Goal: Task Accomplishment & Management: Complete application form

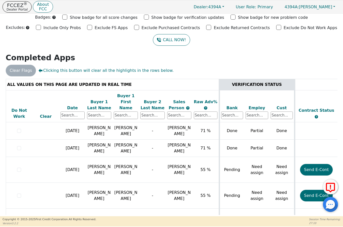
click at [19, 9] on p "Dealer Portal" at bounding box center [17, 9] width 21 height 3
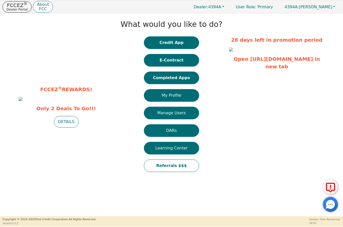
click at [174, 39] on button "Credit App" at bounding box center [171, 42] width 55 height 13
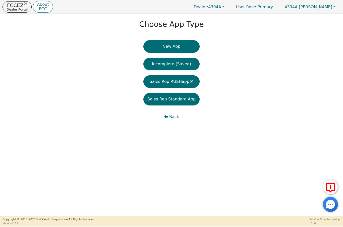
click at [178, 47] on button "New App" at bounding box center [171, 46] width 56 height 13
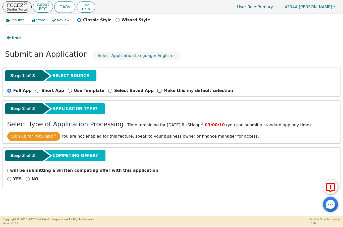
click at [35, 177] on p "NO" at bounding box center [35, 179] width 7 height 6
click at [30, 177] on input "NO" at bounding box center [28, 179] width 4 height 4
radio input "true"
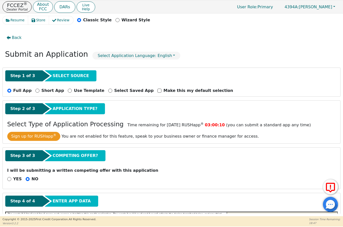
click at [26, 179] on input "NO" at bounding box center [28, 179] width 4 height 4
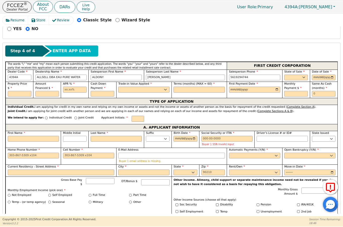
scroll to position [160, 0]
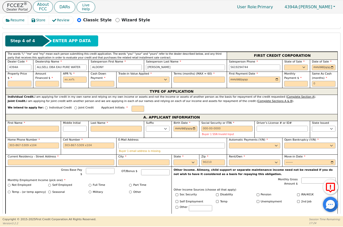
click at [17, 84] on input "text" at bounding box center [20, 84] width 24 height 6
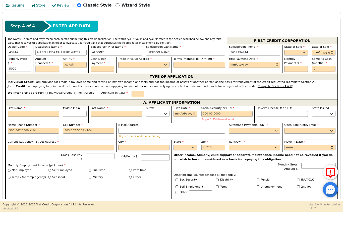
click at [52, 81] on input "text" at bounding box center [47, 84] width 24 height 6
type input "5000.00"
click at [73, 77] on input "text" at bounding box center [75, 80] width 24 height 6
type input "5000.00"
click at [103, 81] on input "text" at bounding box center [103, 84] width 24 height 6
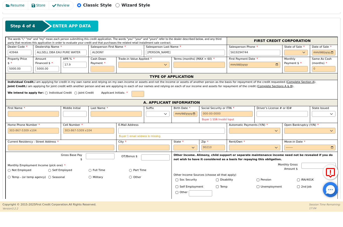
type input "17.90"
click at [140, 77] on select "Yes No" at bounding box center [143, 80] width 51 height 6
type input "0.00"
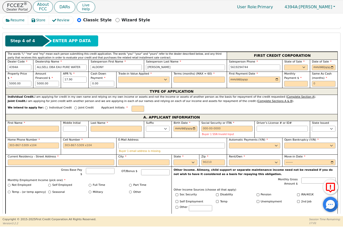
select select "n"
click at [206, 82] on input "text" at bounding box center [198, 80] width 51 height 6
type input "60"
click at [252, 80] on input "date" at bounding box center [254, 80] width 51 height 6
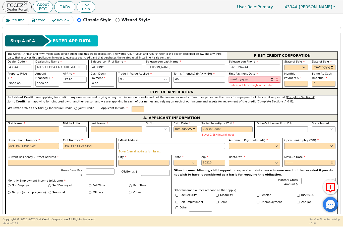
type input "[DATE]"
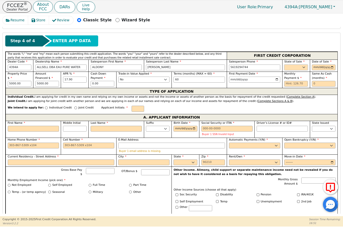
click at [304, 67] on select "AK AL AR AZ CA CO CT DC DE FL [GEOGRAPHIC_DATA] HI IA ID IL IN KS [GEOGRAPHIC_D…" at bounding box center [296, 67] width 24 height 6
select select "FL"
click at [332, 69] on input "date" at bounding box center [324, 67] width 24 height 6
type input "[DATE]"
click at [297, 84] on input "text" at bounding box center [296, 84] width 24 height 6
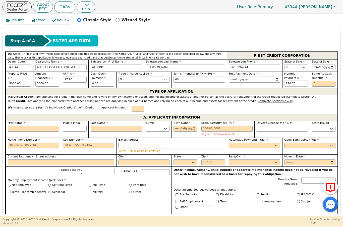
type input "126.70"
click at [324, 83] on input "text" at bounding box center [324, 84] width 24 height 6
type input "0"
click at [131, 106] on input "text" at bounding box center [137, 109] width 13 height 6
click at [34, 127] on input "First Name" at bounding box center [33, 129] width 51 height 6
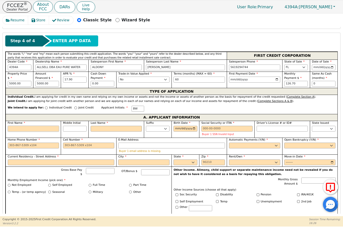
type input "B"
type input "Br"
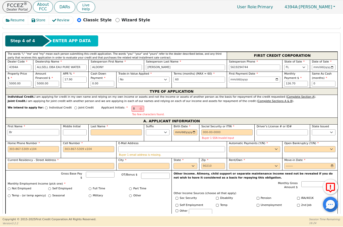
type input "Bro"
type input "Broo"
type input "Brook"
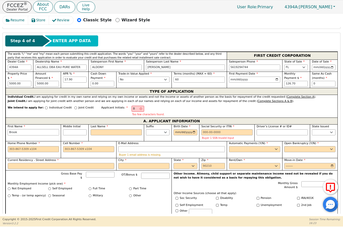
type input "Brook"
type input "[PERSON_NAME]"
type input "W"
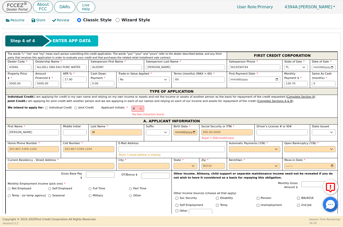
type input "BW"
type input "[PERSON_NAME]"
type input "Wh"
type input "[PERSON_NAME]"
type input "Whi"
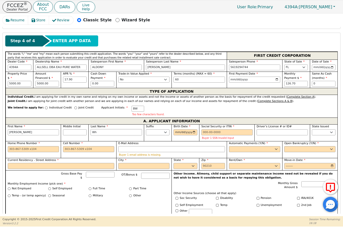
type input "[PERSON_NAME]"
type input "Whit"
type input "[PERSON_NAME]"
type input "White"
type input "[PERSON_NAME]"
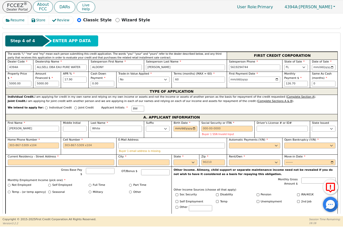
type input "White"
click at [188, 127] on input "Birth Date" at bounding box center [185, 129] width 24 height 6
click at [182, 127] on input "[DATE]" at bounding box center [185, 129] width 24 height 6
type input "[DATE]"
click at [207, 126] on input "Social Security or ITIN" at bounding box center [226, 129] width 51 height 6
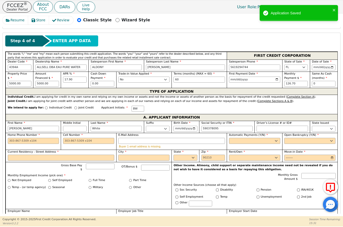
click at [268, 127] on input "Driver’s License # or ID#" at bounding box center [281, 129] width 51 height 6
type input "***-**-8095"
click at [13, 143] on input "Home Phone Number" at bounding box center [33, 141] width 51 height 6
click at [75, 139] on input "Cell Number" at bounding box center [88, 141] width 51 height 6
click at [23, 140] on input "Home Phone Number" at bounding box center [33, 141] width 51 height 6
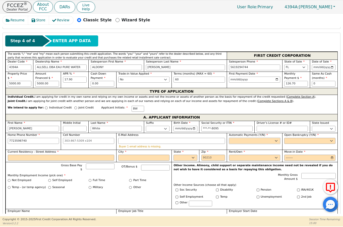
click at [249, 140] on select "Yes No" at bounding box center [254, 141] width 51 height 6
type input "[PHONE_NUMBER]"
select select "y"
type input "[PERSON_NAME]"
click at [300, 139] on select "Yes No" at bounding box center [309, 141] width 51 height 6
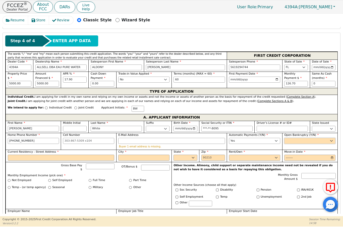
select select "n"
click at [30, 156] on input "Current Residency - Street Address" at bounding box center [61, 158] width 107 height 6
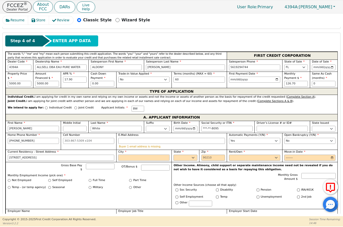
click at [157, 155] on input "City" at bounding box center [143, 158] width 51 height 6
type input "[STREET_ADDRESS]"
click at [192, 158] on select "AK AL AR AZ CA CO CT DC DE FL [GEOGRAPHIC_DATA] HI IA ID IL IN KS [GEOGRAPHIC_D…" at bounding box center [185, 158] width 24 height 6
type input "[GEOGRAPHIC_DATA][PERSON_NAME]"
select select "FL"
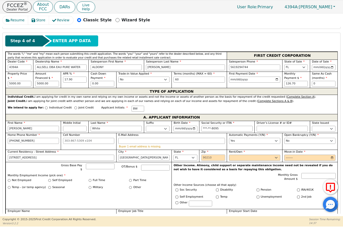
click at [218, 156] on input "Zip" at bounding box center [213, 158] width 24 height 6
type input "34947"
click at [262, 156] on select "Rent Own" at bounding box center [254, 158] width 51 height 6
select select "Rent"
click at [296, 157] on input "Move-in Date" at bounding box center [309, 158] width 51 height 6
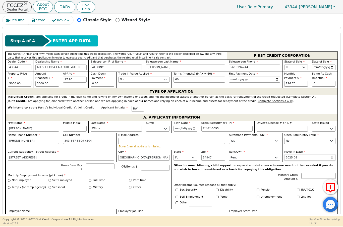
type input "2019-09"
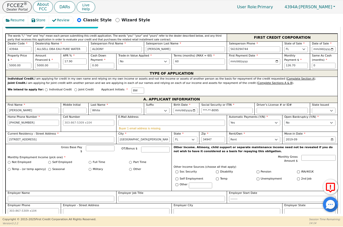
scroll to position [187, 0]
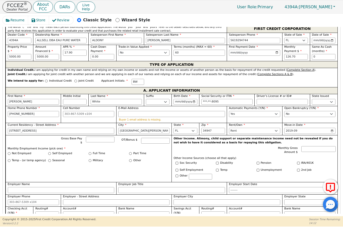
click at [93, 152] on label "Full Time" at bounding box center [99, 153] width 12 height 4
click at [91, 152] on input "Full Time" at bounding box center [90, 153] width 3 height 3
radio input "true"
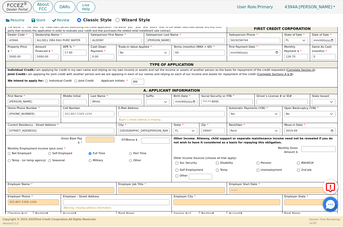
click at [94, 141] on input "Gross Base Pay $" at bounding box center [100, 139] width 28 height 6
click at [39, 187] on input "Employer Name" at bounding box center [61, 190] width 107 height 6
type input "3200.00"
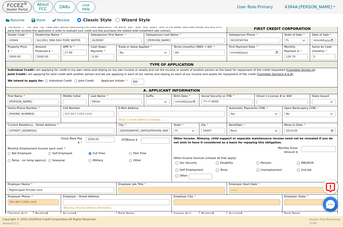
click at [146, 187] on input "Employer Job Title" at bounding box center [171, 190] width 107 height 6
type input "Nightingale Private care"
click at [252, 187] on input "Employer Start Date" at bounding box center [282, 190] width 107 height 6
type input "Caregiver"
type input "2025-09"
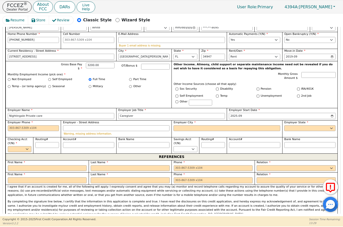
scroll to position [264, 0]
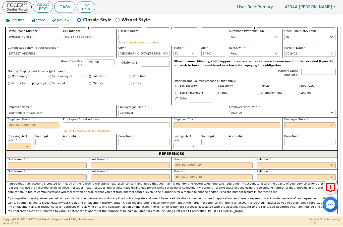
click at [11, 124] on input "Employer Phone" at bounding box center [33, 125] width 51 height 6
click at [192, 124] on input "Employer City" at bounding box center [226, 125] width 107 height 6
type input "[PHONE_NUMBER]"
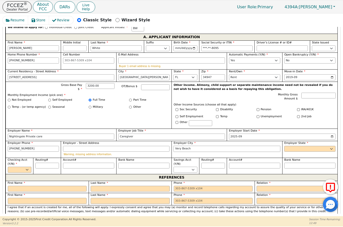
scroll to position [241, 0]
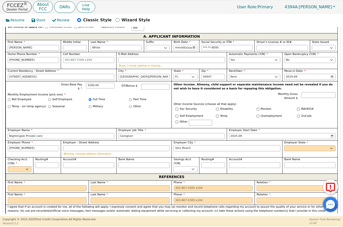
type input "Very Beach"
click at [324, 147] on select "AK AL AR AZ CA CO CT DC DE FL [GEOGRAPHIC_DATA] HI IA ID [GEOGRAPHIC_DATA] IN K…" at bounding box center [309, 148] width 51 height 6
select select "FL"
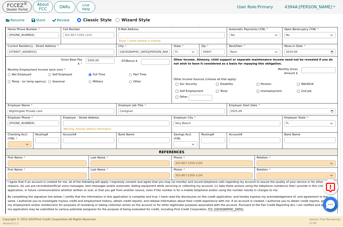
scroll to position [266, 0]
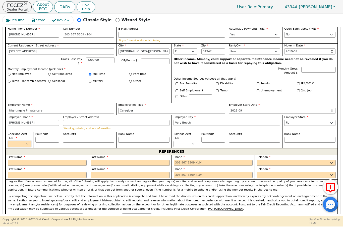
click at [28, 141] on select "Yes No" at bounding box center [20, 144] width 24 height 6
select select "y"
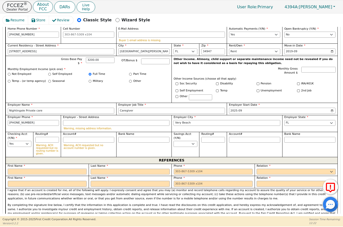
click at [26, 169] on input "text" at bounding box center [47, 172] width 79 height 6
click at [43, 137] on input "Routing#" at bounding box center [47, 140] width 24 height 6
type input "2"
type input "*"
type input "26"
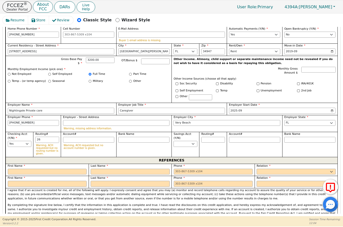
type input "**"
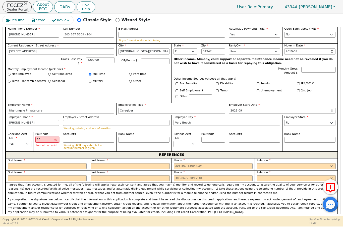
type input "267"
type input "***"
type input "2670"
type input "****"
type input "26707"
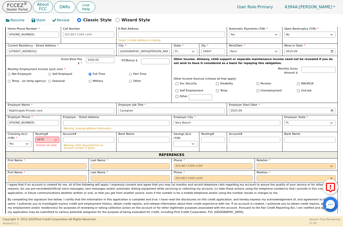
type input "*****"
type input "267078"
type input "******"
type input "2670782"
type input "*******"
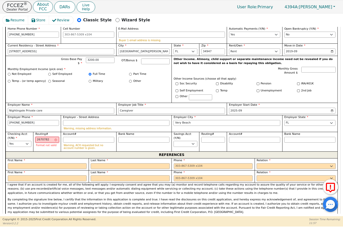
type input "26707829"
type input "********"
type input "267078299"
type input "*********"
click at [94, 137] on input "Account#" at bounding box center [88, 140] width 51 height 6
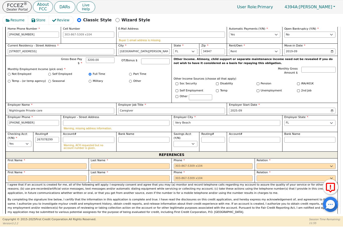
type input "*********"
type input "9"
type input "*"
type input "7"
type input "*"
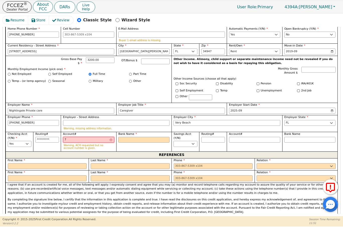
type input "70"
type input "**"
type input "709"
type input "***"
type input "7090"
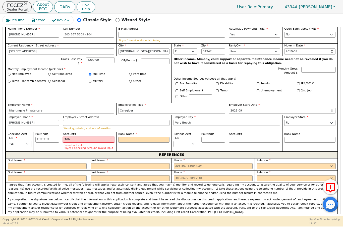
type input "****"
type input "70909"
type input "*****"
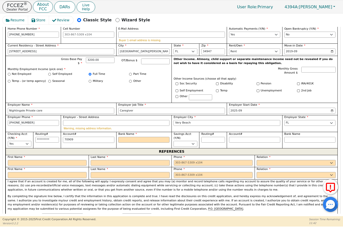
type input "709093"
type input "******"
type input "7090934"
type input "*******"
type input "70909345"
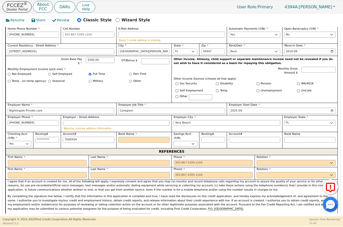
type input "********"
type input "709093458"
type input "*********"
type input "7090934589"
type input "**********"
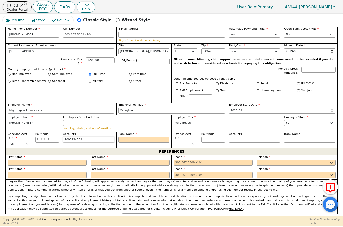
type input "70909345897"
type input "**********"
type input "709093458975"
type input "**********"
type input "7090934589756"
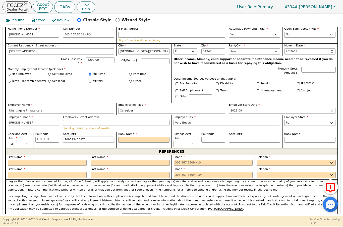
type input "**********"
click at [134, 137] on input "Bank Name" at bounding box center [143, 140] width 51 height 6
type input "**********"
type input "B"
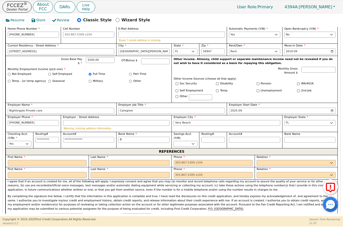
type input "BS"
type input "BSC"
type input "BSCU"
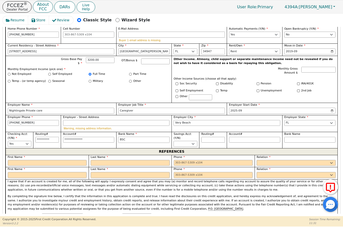
type input "BSCU"
click at [38, 160] on input "text" at bounding box center [47, 163] width 79 height 6
type input "Temprest"
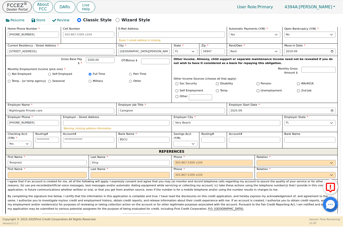
click at [192, 160] on input "tel" at bounding box center [213, 163] width 79 height 6
type input "King"
click at [283, 162] on select "FATHER MOTHER SISTER BROTHER DAUGHTER SON CO-WORKER NEIGHBOR FRIEND COUSIN G-MO…" at bounding box center [295, 163] width 79 height 6
type input "[PHONE_NUMBER]"
select select "SISTER"
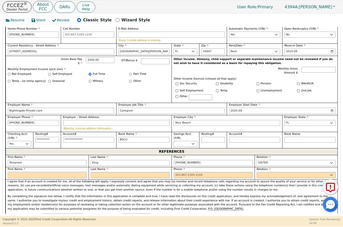
click at [42, 172] on input "text" at bounding box center [47, 175] width 79 height 6
type input "[PERSON_NAME]"
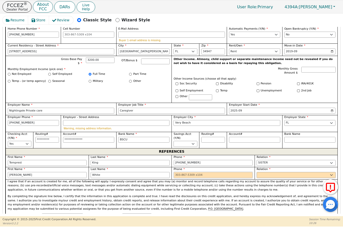
type input "White"
click at [279, 173] on select "FATHER MOTHER SISTER BROTHER DAUGHTER SON CO-WORKER NEIGHBOR FRIEND COUSIN G-MO…" at bounding box center [295, 175] width 79 height 6
type input "[PHONE_NUMBER]"
select select "BROTHER"
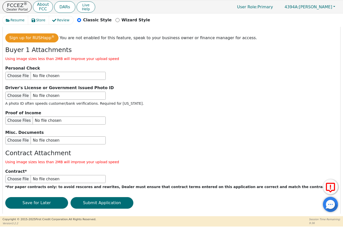
scroll to position [556, 0]
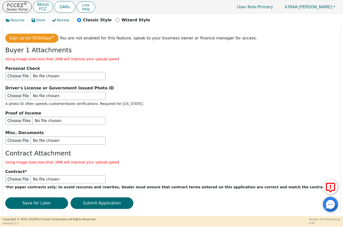
click at [124, 198] on button "Submit Application" at bounding box center [102, 203] width 63 height 12
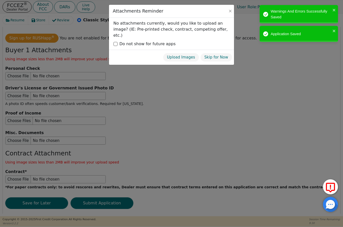
click at [221, 53] on button "Skip for Now" at bounding box center [216, 57] width 32 height 9
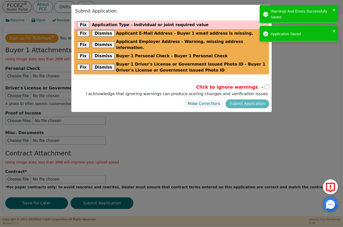
click at [82, 24] on button "Fix" at bounding box center [83, 25] width 12 height 7
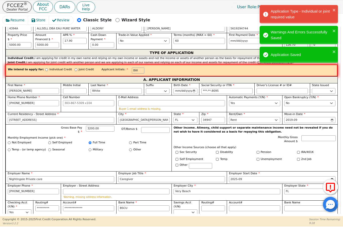
scroll to position [148, 0]
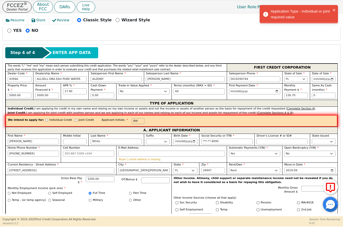
click at [45, 119] on input "Individual Credit" at bounding box center [46, 120] width 3 height 3
radio input "true"
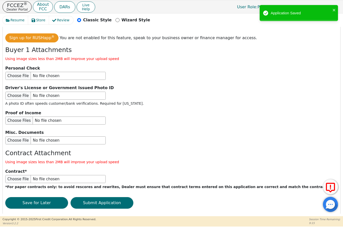
scroll to position [556, 0]
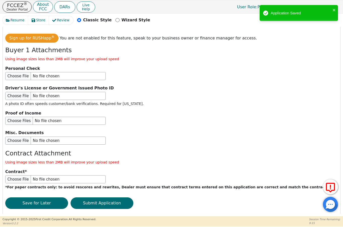
click at [112, 197] on button "Submit Application" at bounding box center [102, 203] width 63 height 12
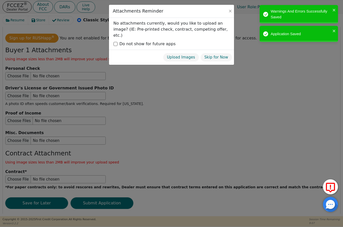
click at [220, 53] on button "Skip for Now" at bounding box center [216, 57] width 32 height 9
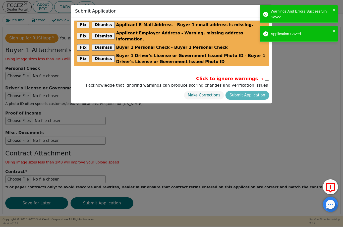
click at [103, 24] on button "Dismiss" at bounding box center [103, 25] width 23 height 7
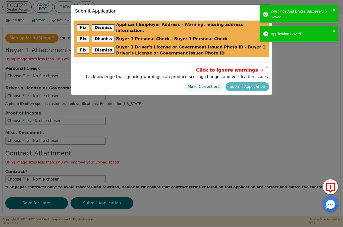
click at [102, 25] on button "Dismiss" at bounding box center [103, 27] width 23 height 7
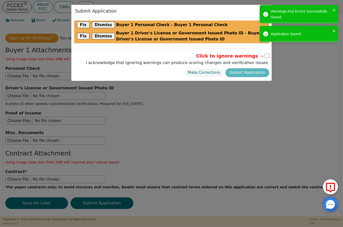
click at [105, 24] on button "Dismiss" at bounding box center [103, 25] width 23 height 7
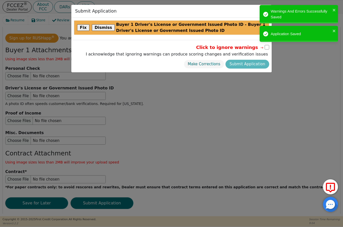
click at [102, 28] on button "Dismiss" at bounding box center [103, 27] width 23 height 7
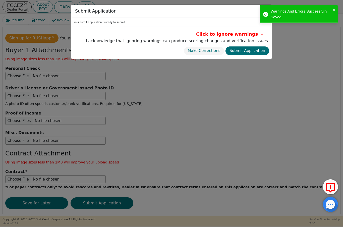
click at [255, 53] on button "Submit Application" at bounding box center [247, 50] width 44 height 9
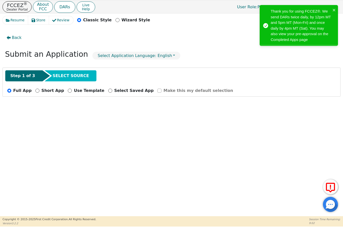
radio input "false"
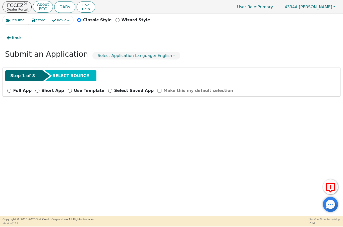
click at [19, 7] on p "FCCEZ ®" at bounding box center [17, 5] width 21 height 5
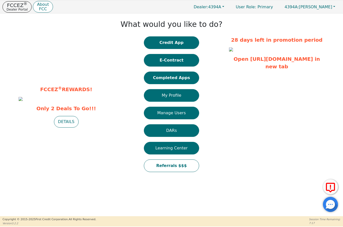
click at [181, 42] on button "Credit App" at bounding box center [171, 42] width 55 height 13
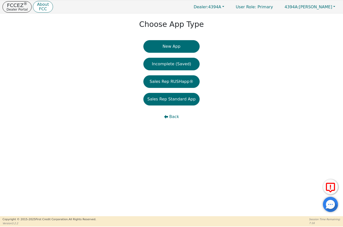
click at [184, 45] on button "New App" at bounding box center [171, 46] width 56 height 13
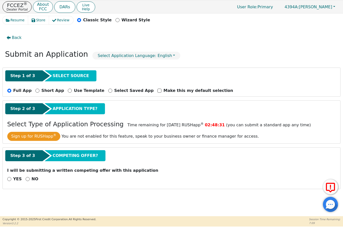
click at [26, 180] on input "NO" at bounding box center [28, 179] width 4 height 4
radio input "true"
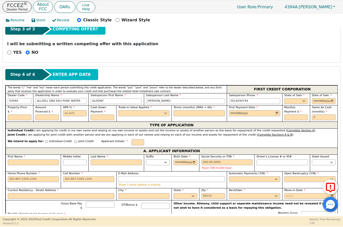
scroll to position [127, 0]
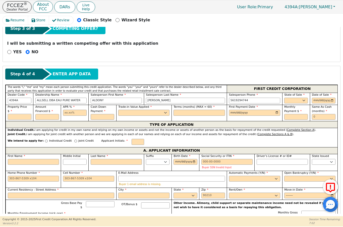
click at [20, 117] on input "text" at bounding box center [20, 117] width 24 height 6
type input "6500.00"
click at [70, 115] on input "text" at bounding box center [75, 113] width 24 height 6
type input "6500.00"
click at [102, 115] on input "text" at bounding box center [103, 117] width 24 height 6
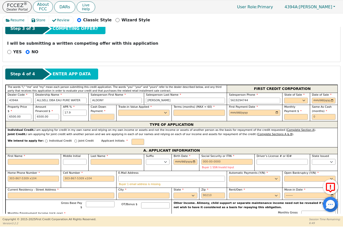
type input "17.90"
click at [147, 108] on span "Trade-in Value Applied" at bounding box center [134, 106] width 33 height 3
type input "0.00"
click at [162, 110] on select "Yes No" at bounding box center [143, 113] width 51 height 6
select select "n"
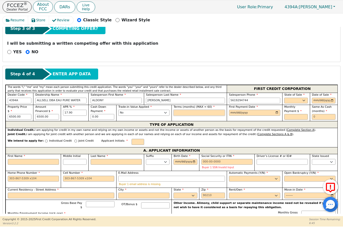
click at [191, 112] on input "text" at bounding box center [198, 113] width 51 height 6
type input "60"
click at [243, 112] on input "date" at bounding box center [254, 113] width 51 height 6
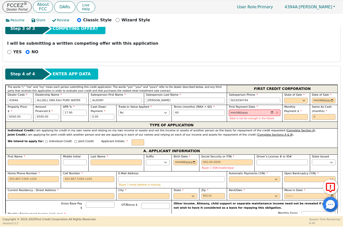
type input "[DATE]"
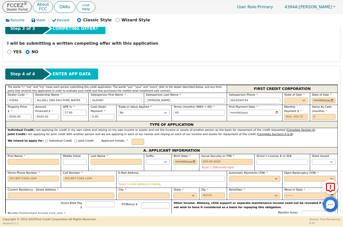
click at [305, 101] on select "AK AL AR AZ CA CO CT DC DE FL [GEOGRAPHIC_DATA] HI IA ID IL IN KS [GEOGRAPHIC_D…" at bounding box center [296, 101] width 24 height 6
select select "FL"
click at [332, 99] on input "date" at bounding box center [324, 101] width 24 height 6
type input "[DATE]"
click at [287, 117] on input "text" at bounding box center [296, 117] width 24 height 6
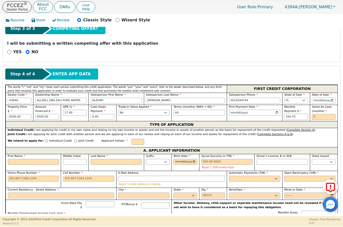
type input "164.70"
click at [324, 116] on input "text" at bounding box center [324, 117] width 24 height 6
type input "0"
click at [135, 140] on input "text" at bounding box center [137, 142] width 13 height 6
type input "JG"
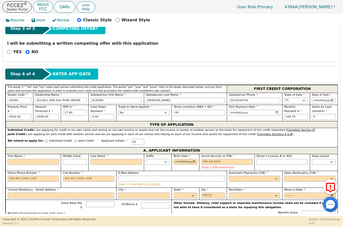
click at [21, 160] on input "First Name" at bounding box center [33, 162] width 51 height 6
type input "J"
type input "JU"
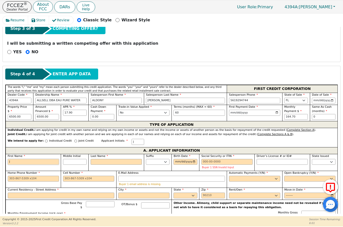
type input "JU"
type input "JUA"
type input "[PERSON_NAME]"
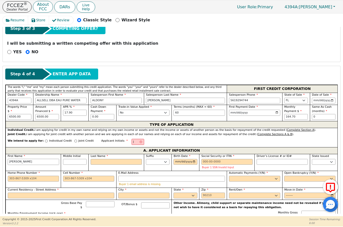
type input "JUANI"
type input "JUANIT"
type input "[PERSON_NAME]"
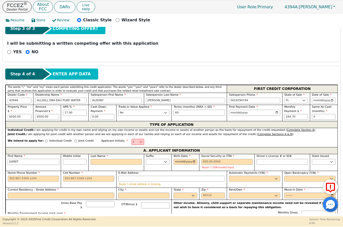
type input "[PERSON_NAME]"
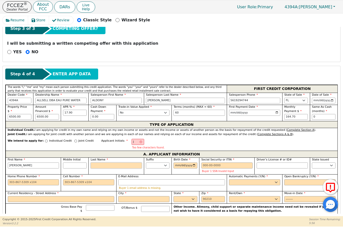
click at [110, 164] on input "Last Name" at bounding box center [116, 165] width 51 height 6
type input "[PERSON_NAME]"
type input "JG"
type input "G"
type input "[PERSON_NAME]"
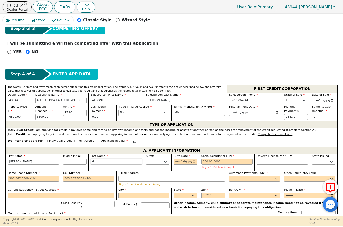
type input "GI"
type input "[PERSON_NAME] GI"
type input "GIV"
type input "[PERSON_NAME]"
type input "GIVE"
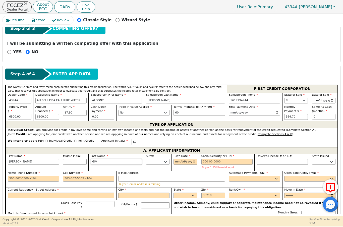
type input "[PERSON_NAME] GIVE"
type input "GIVEN"
type input "[DEMOGRAPHIC_DATA] GIVEN"
type input "[PERSON_NAME]"
type input "[DEMOGRAPHIC_DATA][PERSON_NAME]"
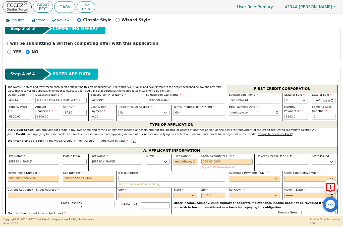
click at [188, 161] on input "Birth Date" at bounding box center [185, 162] width 24 height 6
type input "[PERSON_NAME]"
click at [181, 160] on input "[DATE]" at bounding box center [185, 162] width 24 height 6
type input "[DATE]"
click at [209, 159] on input "Social Security or ITIN" at bounding box center [226, 162] width 51 height 6
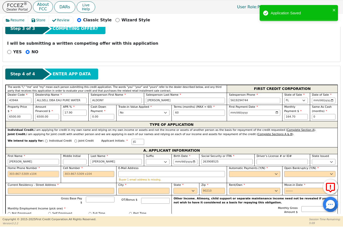
click at [13, 172] on input "Home Phone Number" at bounding box center [33, 174] width 51 height 6
type input "***-**-8525"
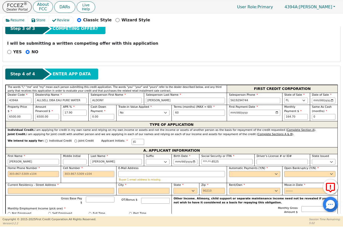
click at [68, 174] on input "Cell Number" at bounding box center [88, 174] width 51 height 6
click at [258, 172] on select "Yes No" at bounding box center [254, 174] width 51 height 6
type input "[PHONE_NUMBER]"
select select "n"
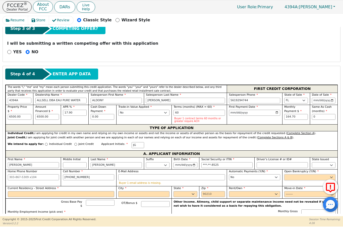
click at [306, 175] on select "Yes No" at bounding box center [309, 177] width 51 height 6
select select "n"
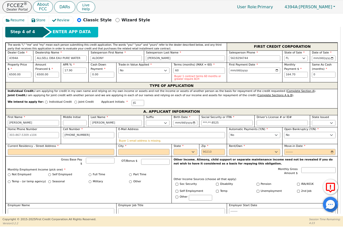
scroll to position [170, 0]
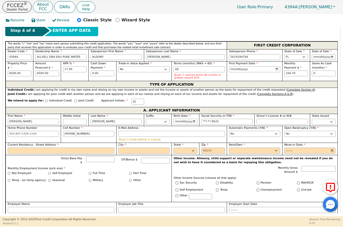
click at [81, 149] on input "Current Residency - Street Address" at bounding box center [61, 151] width 107 height 6
